Goal: Task Accomplishment & Management: Manage account settings

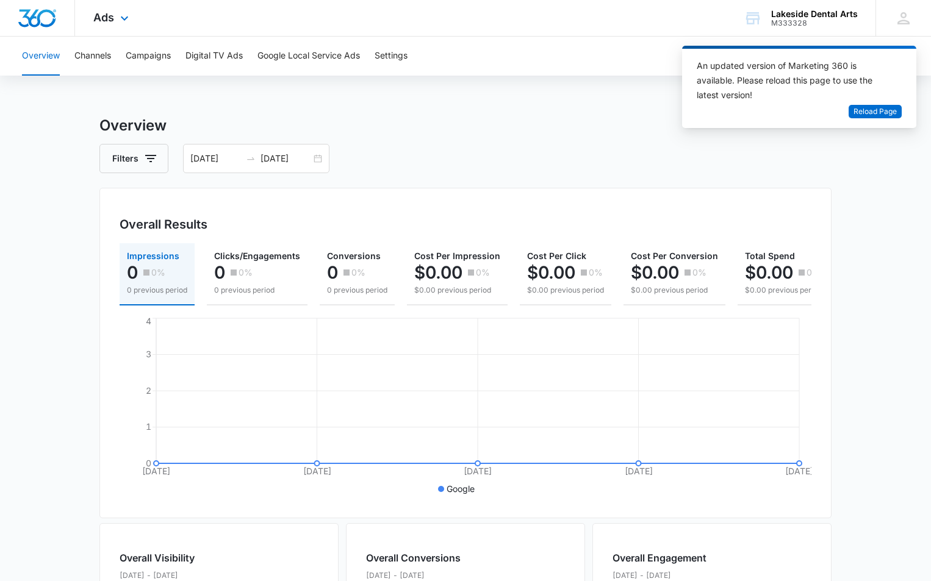
click at [115, 16] on div "Ads Apps Reputation Websites Forms CRM Email Social Payments POS Content Ads In…" at bounding box center [112, 18] width 75 height 36
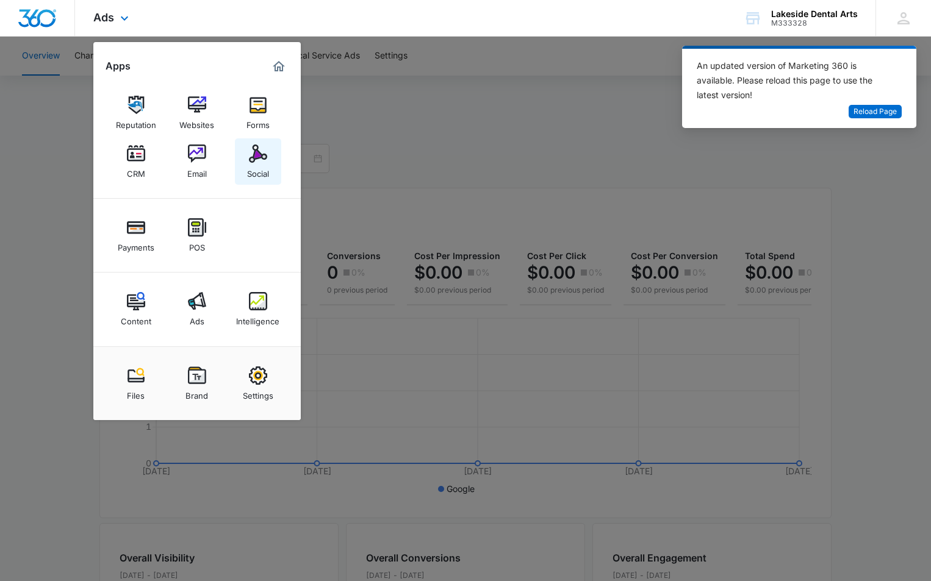
click at [253, 159] on img at bounding box center [258, 154] width 18 height 18
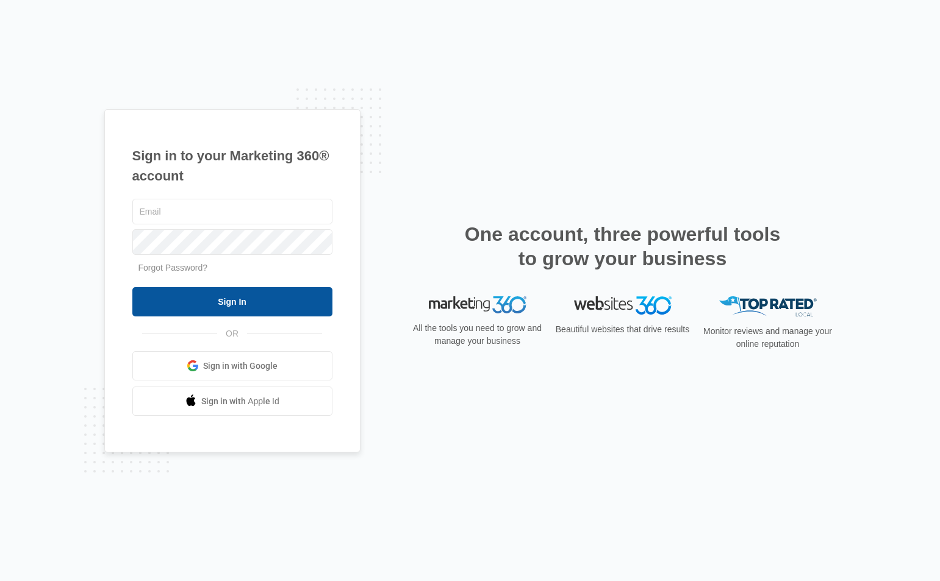
type input "[EMAIL_ADDRESS][DOMAIN_NAME]"
click at [270, 298] on input "Sign In" at bounding box center [232, 301] width 200 height 29
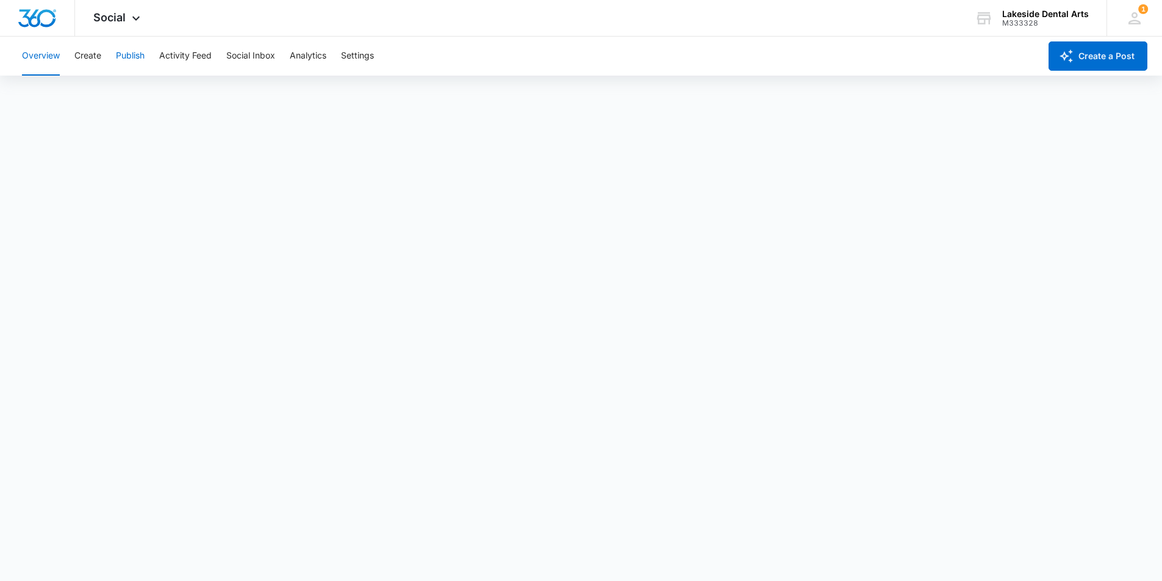
click at [137, 53] on button "Publish" at bounding box center [130, 56] width 29 height 39
